Goal: Task Accomplishment & Management: Use online tool/utility

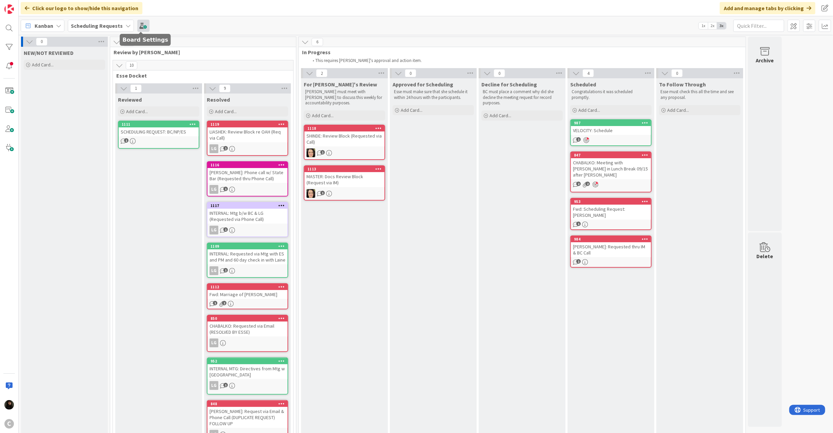
click at [142, 21] on span at bounding box center [143, 26] width 12 height 12
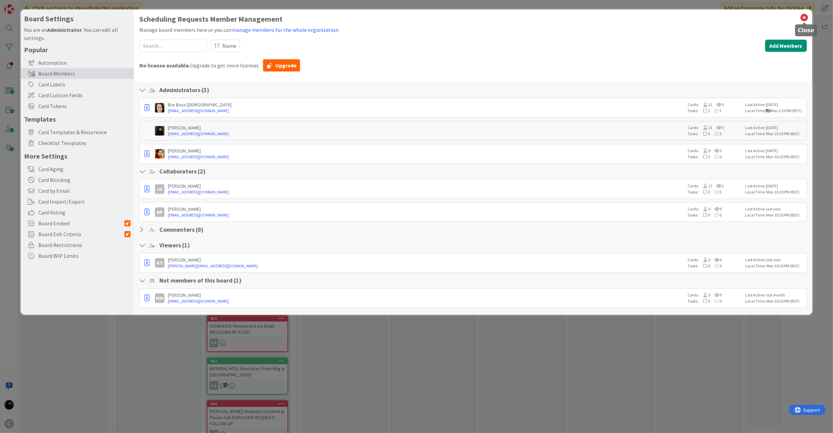
click at [801, 22] on icon at bounding box center [804, 17] width 9 height 9
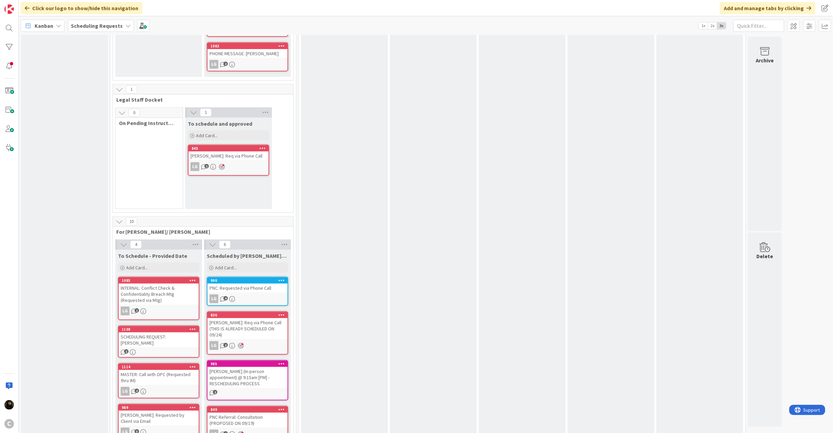
scroll to position [452, 0]
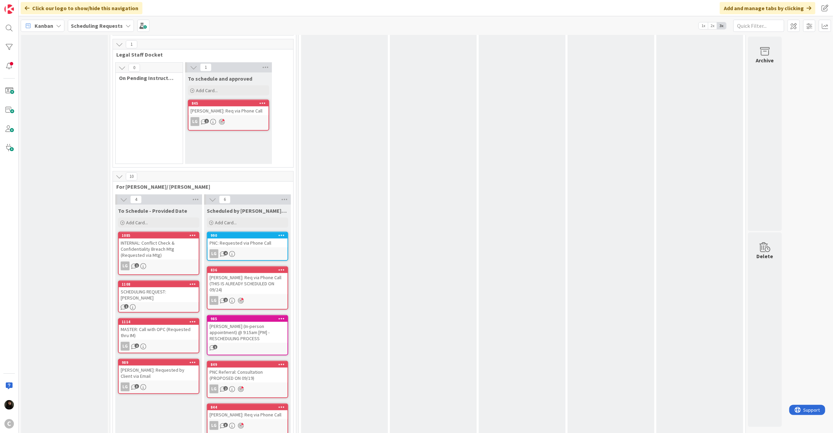
click at [154, 250] on div "1085 INTERNAL: Conflict Check & Confidentiality Breach Mtg (Requested via Mtg) …" at bounding box center [158, 253] width 81 height 43
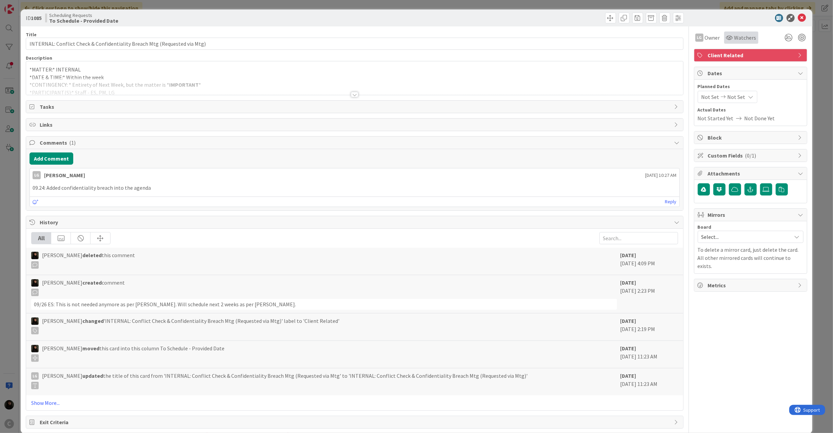
click at [734, 37] on span "Watchers" at bounding box center [745, 38] width 22 height 8
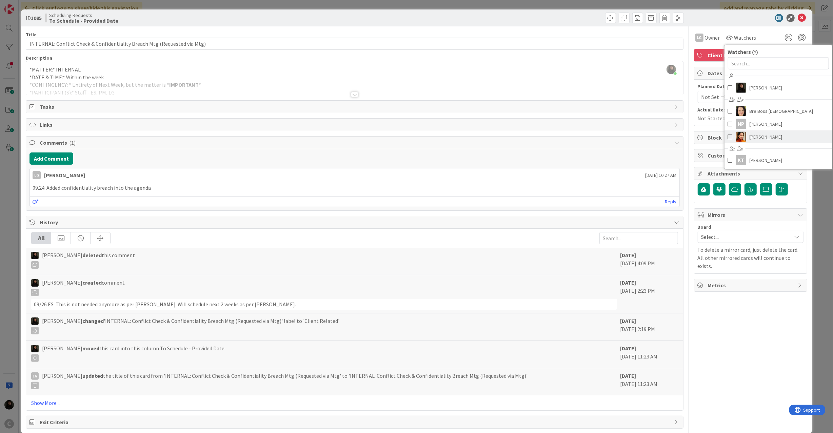
click at [728, 137] on span at bounding box center [730, 137] width 5 height 10
click at [798, 16] on icon at bounding box center [802, 18] width 8 height 8
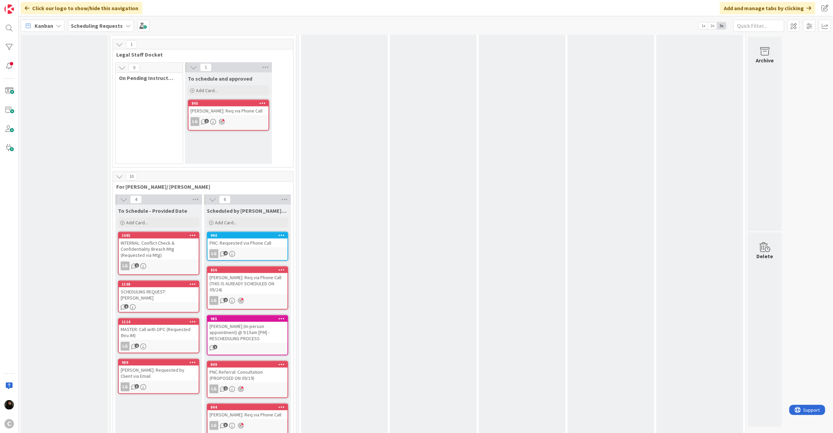
click at [159, 287] on div "SCHEDULING REQUEST: [PERSON_NAME]" at bounding box center [159, 294] width 80 height 15
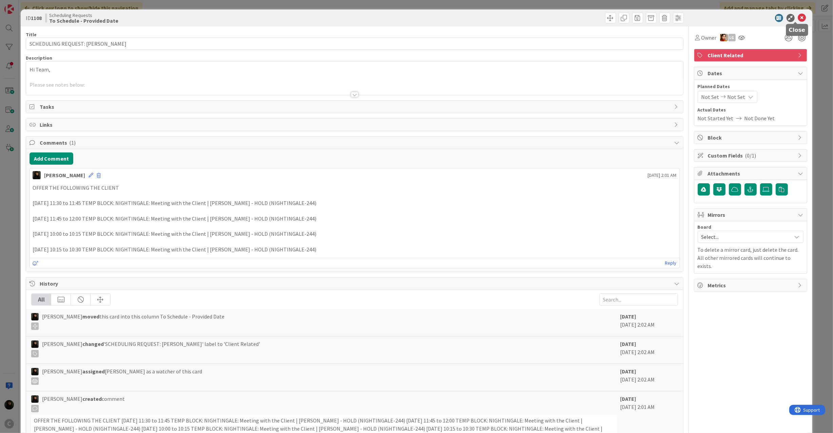
click at [798, 18] on icon at bounding box center [802, 18] width 8 height 8
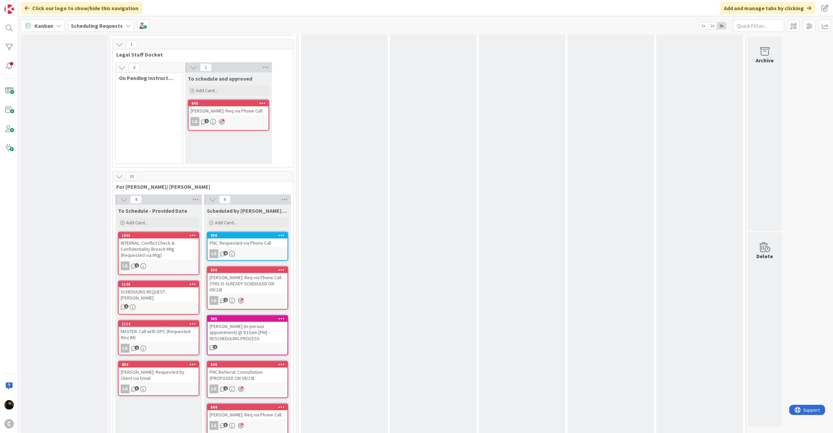
click at [170, 327] on div "MASTER: Call with OPC (Requested thru IM)" at bounding box center [159, 334] width 80 height 15
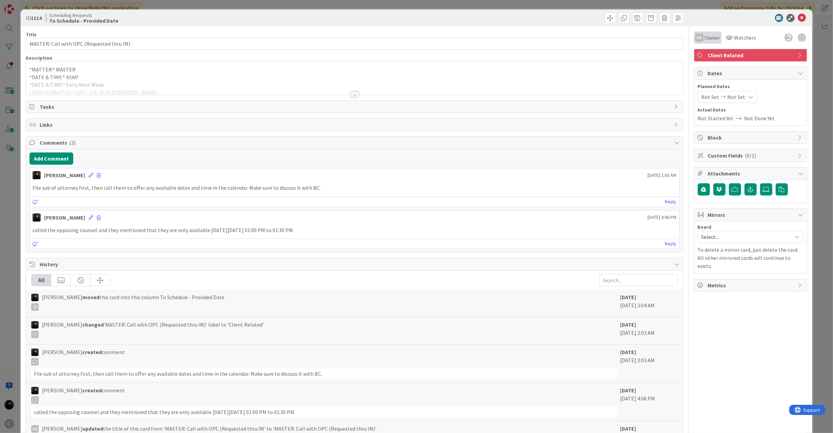
click at [707, 35] on span "Owner" at bounding box center [712, 38] width 15 height 8
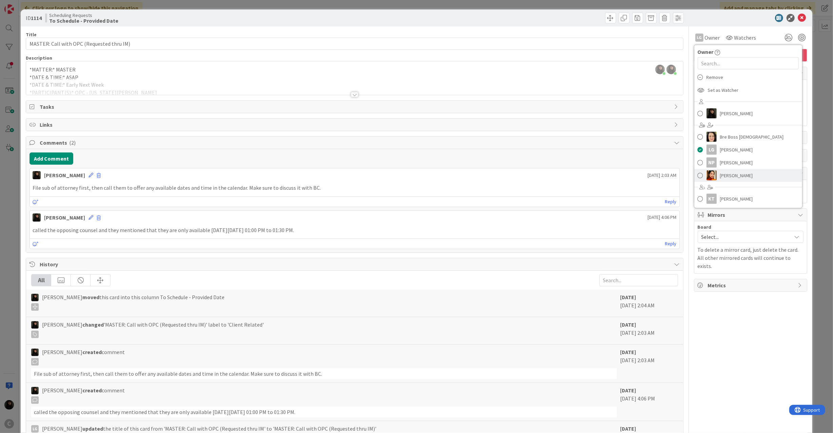
click at [698, 175] on span at bounding box center [700, 176] width 5 height 10
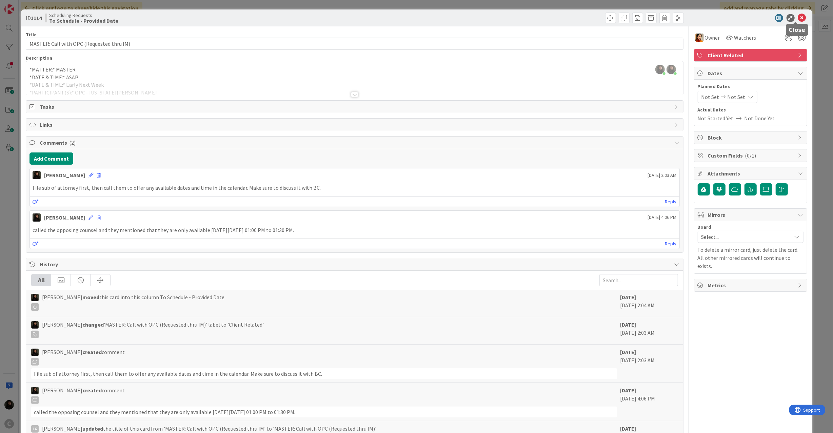
click at [798, 14] on icon at bounding box center [802, 18] width 8 height 8
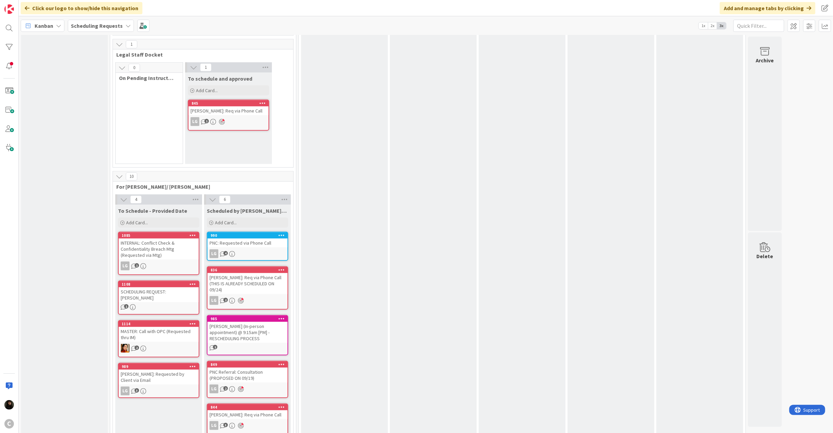
click at [168, 344] on div "2" at bounding box center [159, 348] width 80 height 9
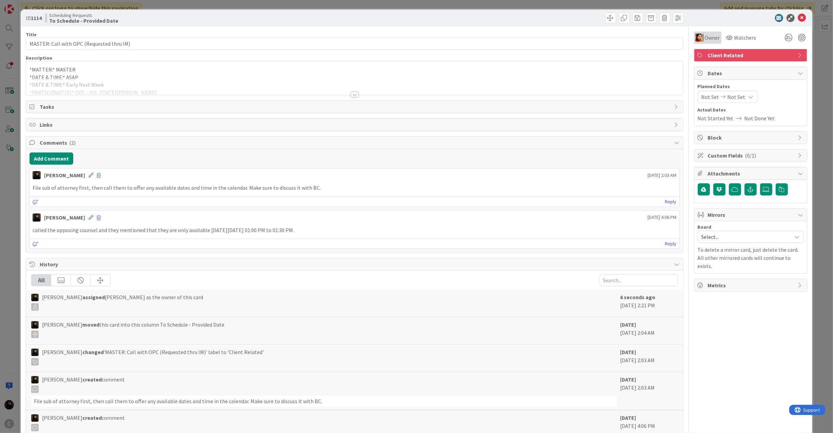
click at [714, 38] on div "Owner" at bounding box center [707, 38] width 27 height 12
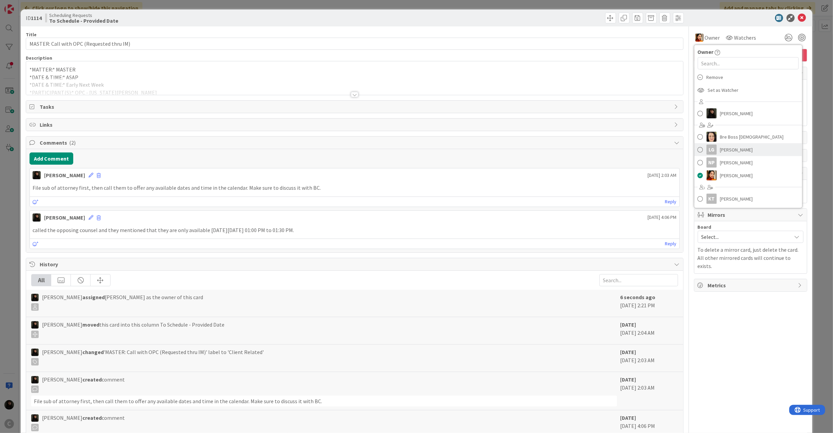
click at [694, 152] on link "LG [PERSON_NAME]" at bounding box center [748, 149] width 108 height 13
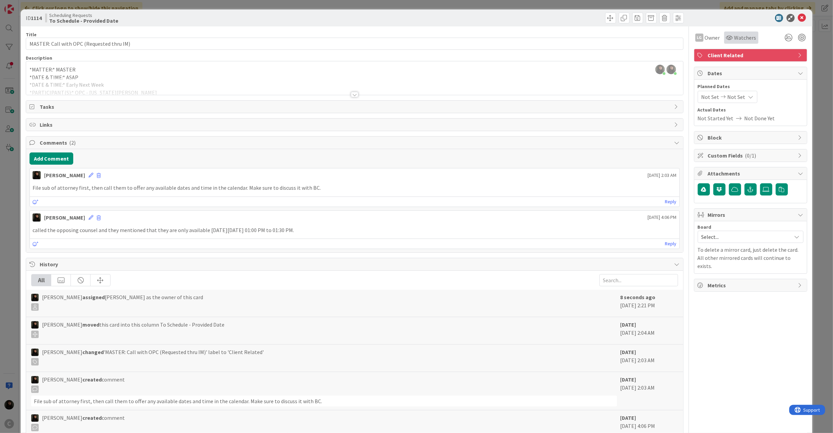
click at [726, 33] on div "Watchers" at bounding box center [741, 38] width 34 height 12
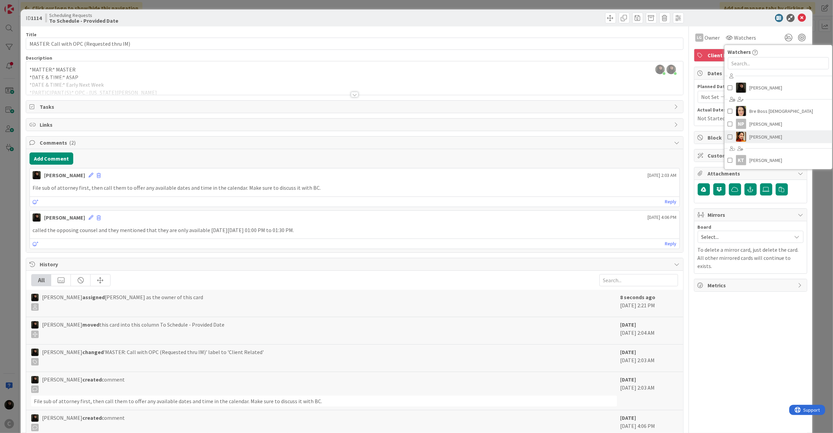
click at [726, 139] on link "[PERSON_NAME]" at bounding box center [778, 137] width 108 height 13
click at [798, 18] on icon at bounding box center [802, 18] width 8 height 8
